Goal: Task Accomplishment & Management: Manage account settings

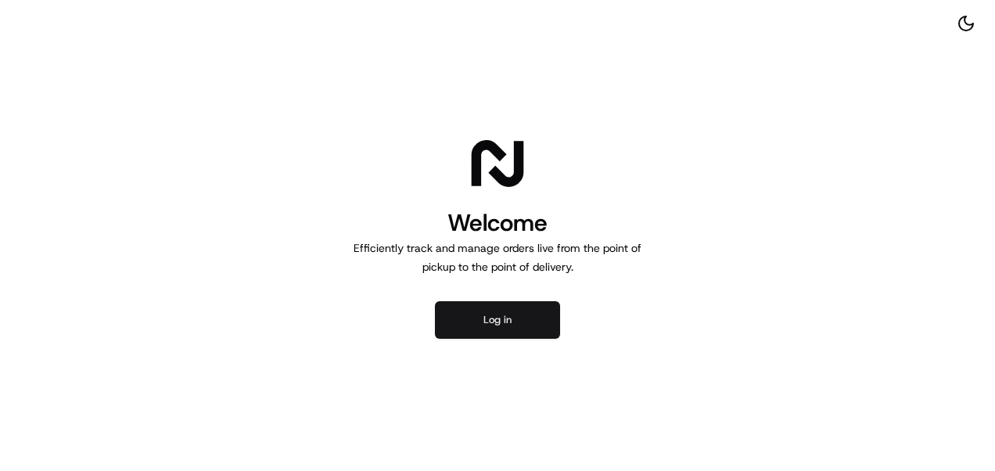
click at [444, 313] on button "Log in" at bounding box center [497, 320] width 125 height 38
